Goal: Complete application form

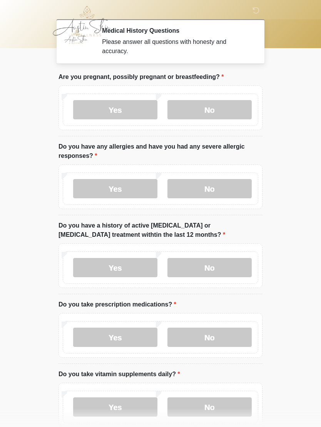
click at [238, 112] on label "No" at bounding box center [210, 109] width 84 height 19
click at [225, 186] on label "No" at bounding box center [210, 188] width 84 height 19
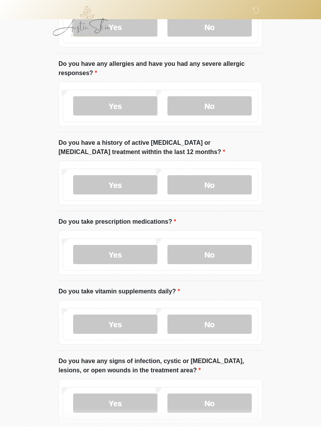
scroll to position [97, 0]
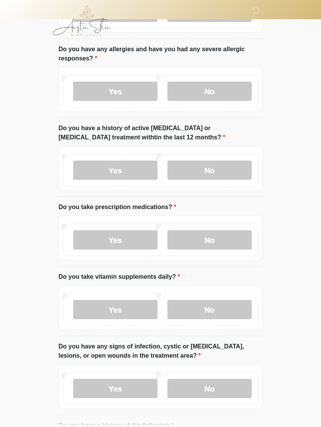
click at [223, 169] on label "No" at bounding box center [210, 170] width 84 height 19
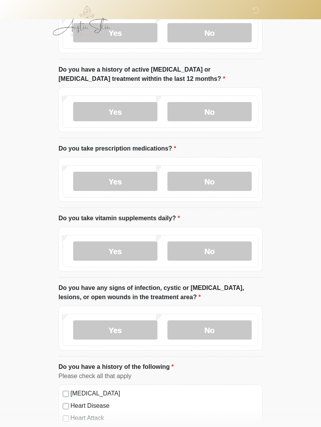
scroll to position [156, 0]
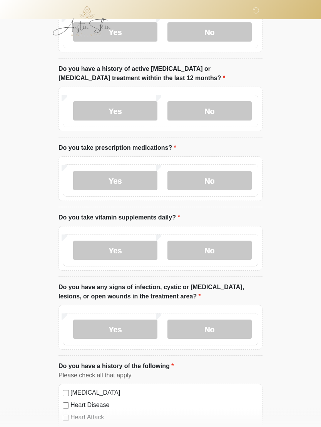
click at [220, 184] on label "No" at bounding box center [210, 180] width 84 height 19
click at [223, 249] on label "No" at bounding box center [210, 250] width 84 height 19
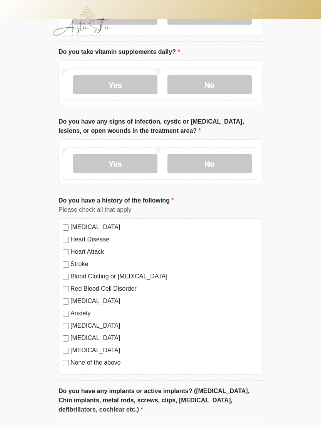
scroll to position [322, 0]
click at [226, 164] on label "No" at bounding box center [210, 164] width 84 height 19
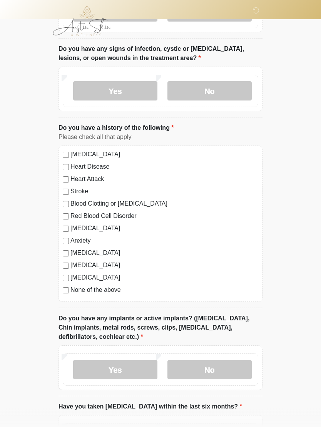
scroll to position [396, 0]
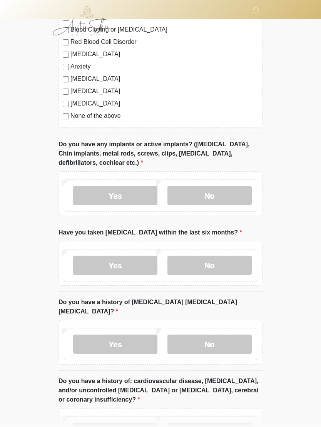
click at [215, 190] on label "No" at bounding box center [210, 196] width 84 height 19
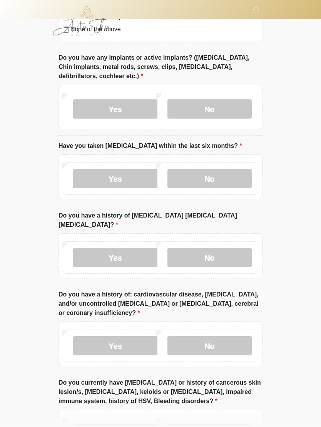
scroll to position [656, 0]
click at [237, 177] on label "No" at bounding box center [210, 178] width 84 height 19
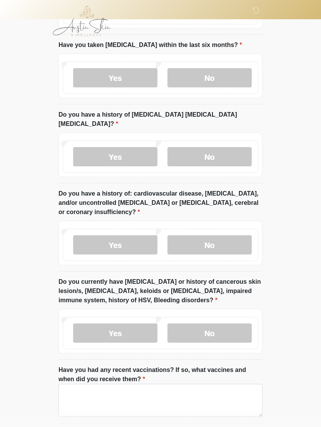
scroll to position [758, 0]
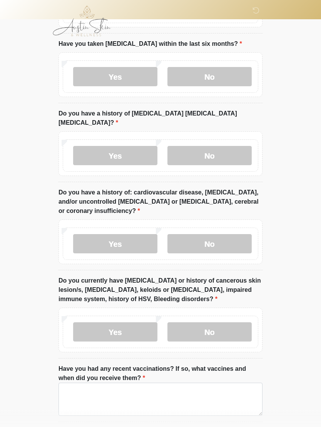
click at [229, 146] on label "No" at bounding box center [210, 155] width 84 height 19
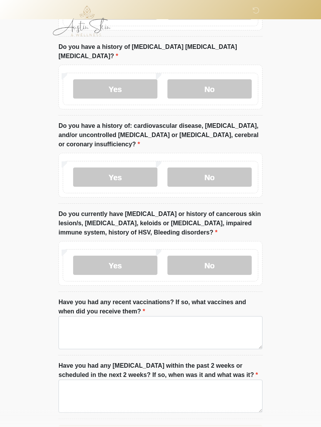
scroll to position [825, 0]
click at [230, 168] on label "No" at bounding box center [210, 177] width 84 height 19
click at [229, 256] on label "No" at bounding box center [210, 265] width 84 height 19
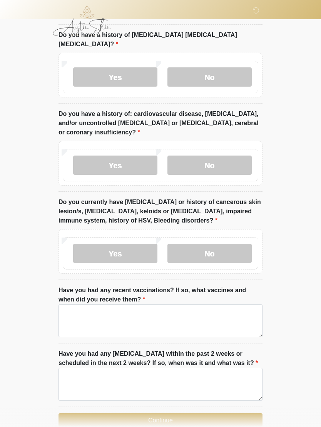
scroll to position [863, 0]
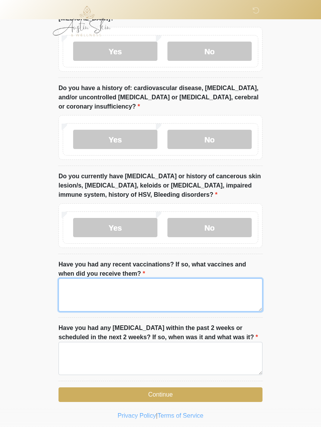
click at [143, 280] on textarea "Have you had any recent vaccinations? If so, what vaccines and when did you rec…" at bounding box center [161, 295] width 204 height 33
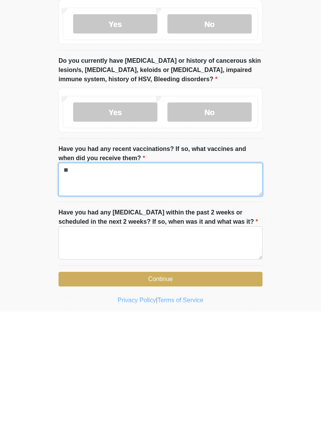
type textarea "**"
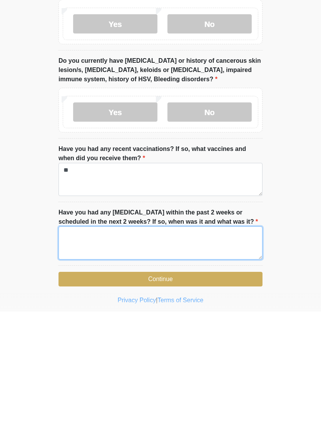
click at [134, 342] on textarea "Have you had any dental procedures within the past 2 weeks or scheduled in the …" at bounding box center [161, 358] width 204 height 33
type textarea "**"
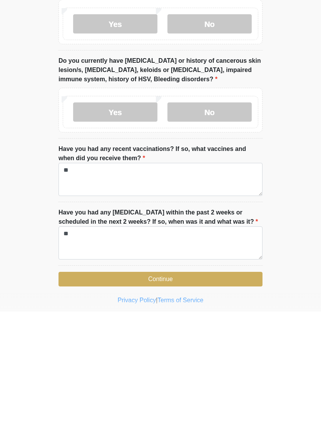
click at [200, 388] on button "Continue" at bounding box center [161, 395] width 204 height 15
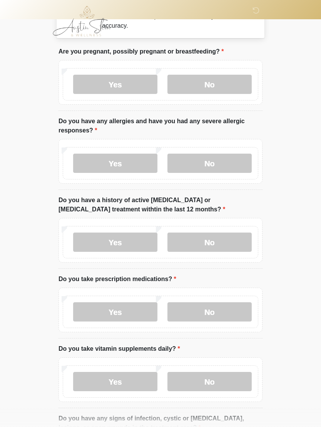
scroll to position [0, 0]
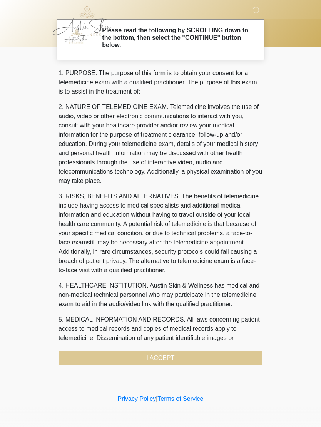
click at [170, 358] on div "1. PURPOSE. The purpose of this form is to obtain your consent for a telemedici…" at bounding box center [161, 217] width 204 height 297
click at [174, 358] on div "1. PURPOSE. The purpose of this form is to obtain your consent for a telemedici…" at bounding box center [161, 217] width 204 height 297
click at [211, 353] on div "1. PURPOSE. The purpose of this form is to obtain your consent for a telemedici…" at bounding box center [161, 217] width 204 height 297
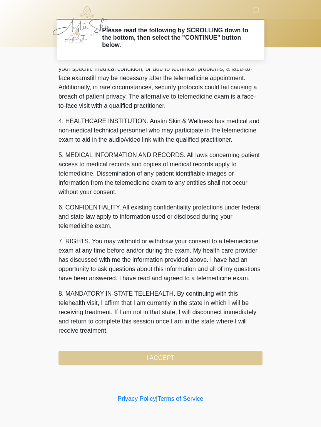
scroll to position [192, 0]
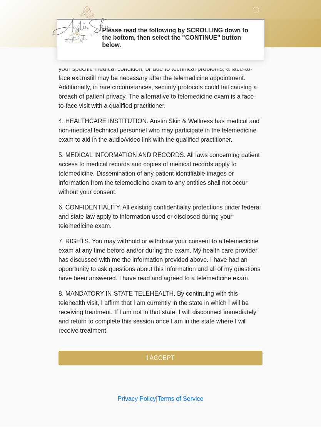
click at [179, 358] on button "I ACCEPT" at bounding box center [161, 358] width 204 height 15
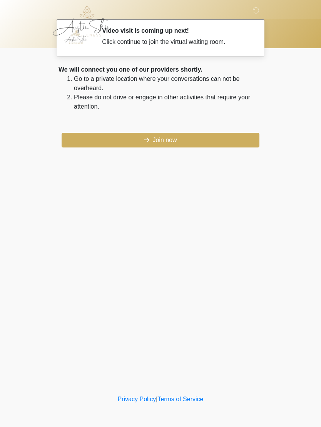
click at [181, 140] on button "Join now" at bounding box center [161, 140] width 198 height 15
